Goal: Submit feedback/report problem: Submit feedback/report problem

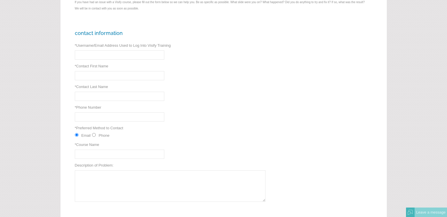
scroll to position [26, 0]
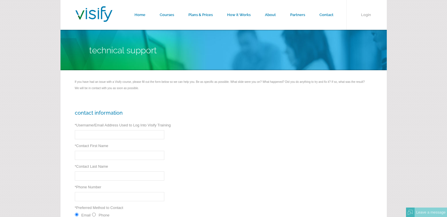
click at [103, 137] on input "* Username/Email Address Used to Log Into Visify Training" at bounding box center [119, 134] width 89 height 9
click at [223, 141] on div "Contact Information * Username/Email Address Used to Log Into Visify Training *…" at bounding box center [223, 217] width 326 height 234
click at [107, 136] on input "* Username/Email Address Used to Log Into Visify Training" at bounding box center [119, 134] width 89 height 9
type input "[PERSON_NAME][EMAIL_ADDRESS][PERSON_NAME][DOMAIN_NAME]"
type input "[PERSON_NAME]"
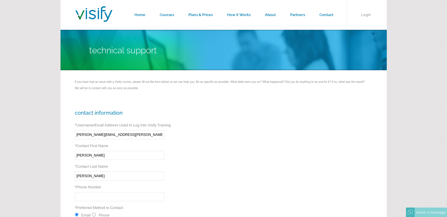
type input "[PERSON_NAME]"
click at [98, 199] on input "* Phone Number" at bounding box center [119, 196] width 89 height 9
type input "9402497838"
click at [193, 173] on div "Contact Information * Username/Email Address Used to Log Into Visify Training […" at bounding box center [223, 217] width 326 height 234
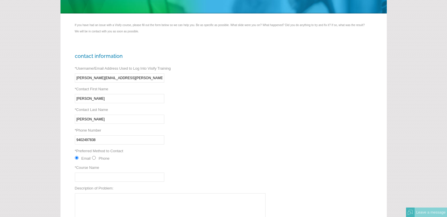
scroll to position [57, 0]
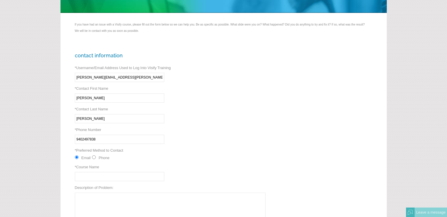
click at [86, 176] on input "* Course Name" at bounding box center [119, 176] width 89 height 9
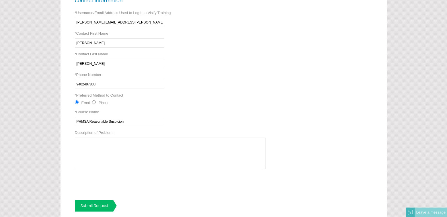
scroll to position [115, 0]
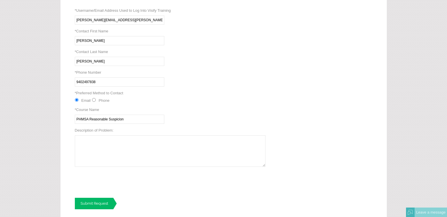
type input "PHMSA Reasonable Suspicion"
click at [95, 154] on textarea "Description of Problem:" at bounding box center [170, 151] width 191 height 32
type textarea "Completed course but unable to download certficate"
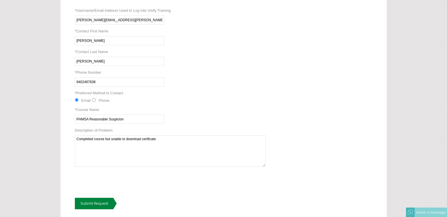
click at [98, 205] on link "Submit Request" at bounding box center [96, 203] width 42 height 11
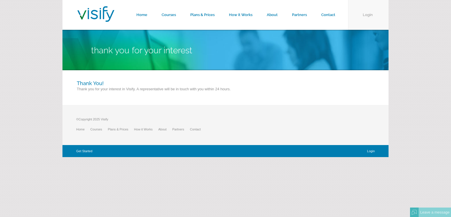
click at [370, 14] on link "Login" at bounding box center [368, 15] width 40 height 30
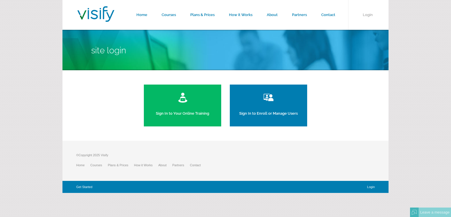
click at [200, 116] on link "Sign In to Your Online Training" at bounding box center [182, 106] width 77 height 42
